Goal: Task Accomplishment & Management: Manage account settings

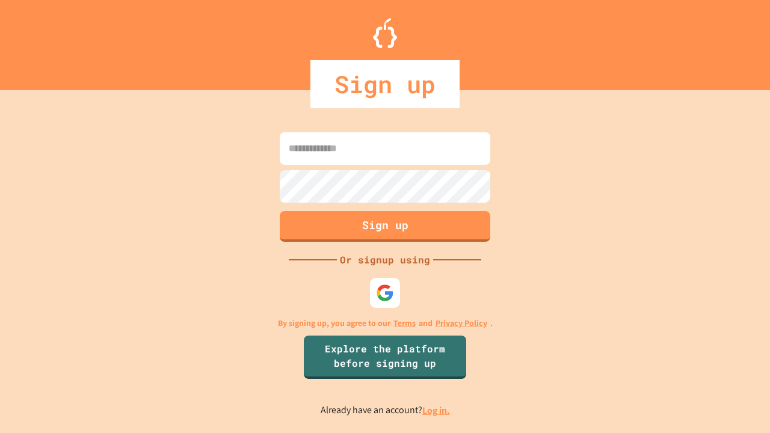
click at [437, 410] on link "Log in." at bounding box center [436, 410] width 28 height 13
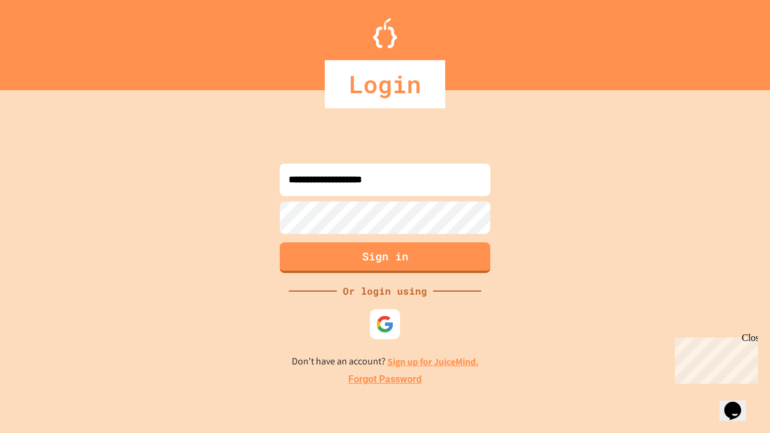
type input "**********"
